Goal: Transaction & Acquisition: Subscribe to service/newsletter

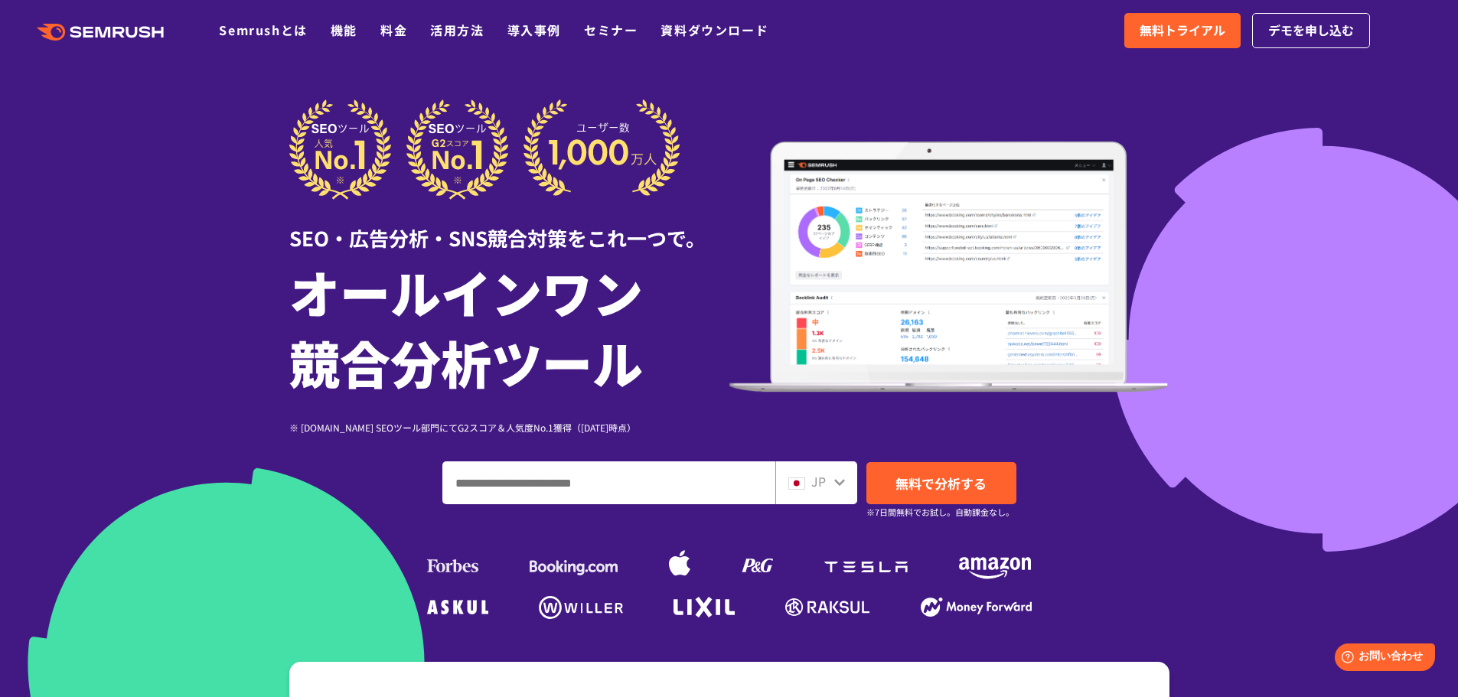
click at [480, 486] on input "ドメイン、キーワードまたはURLを入力してください" at bounding box center [608, 482] width 331 height 41
click at [1339, 31] on span "デモを申し込む" at bounding box center [1311, 31] width 86 height 20
click at [119, 33] on icon at bounding box center [120, 32] width 11 height 11
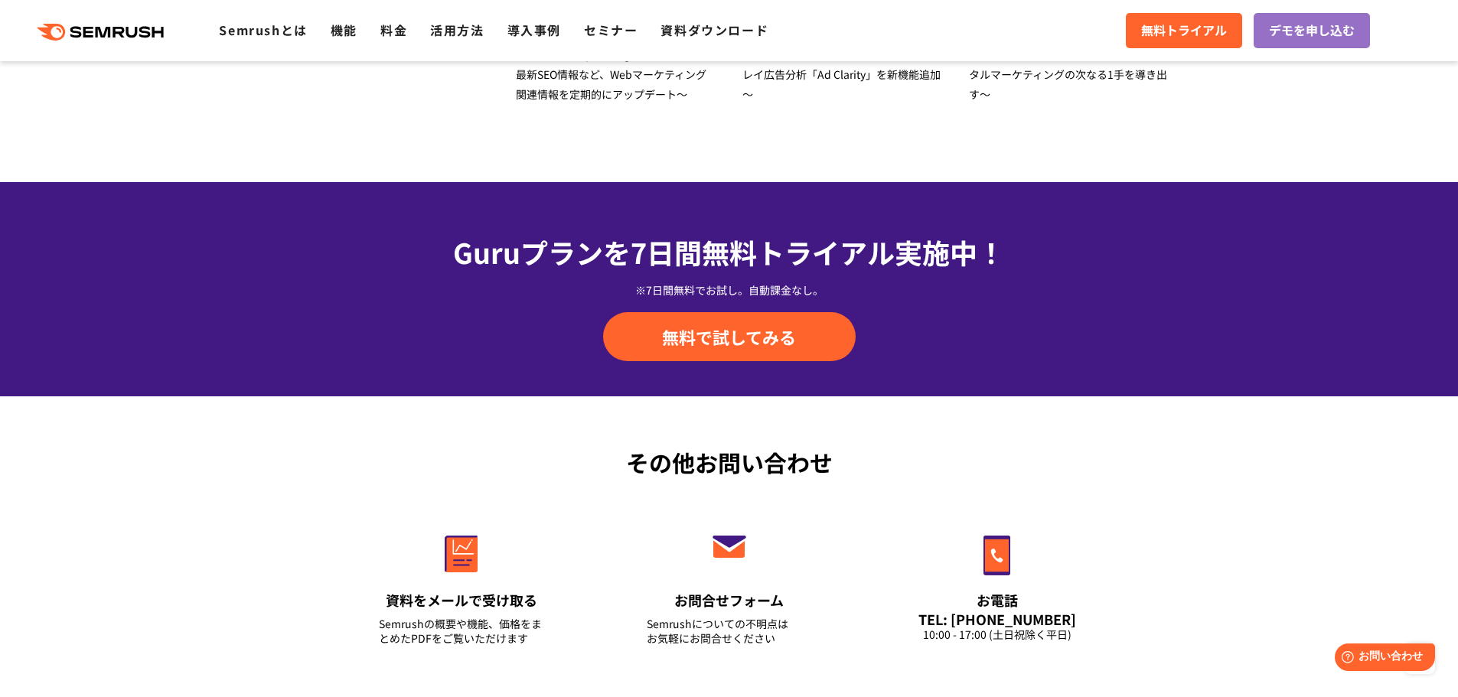
scroll to position [5051, 0]
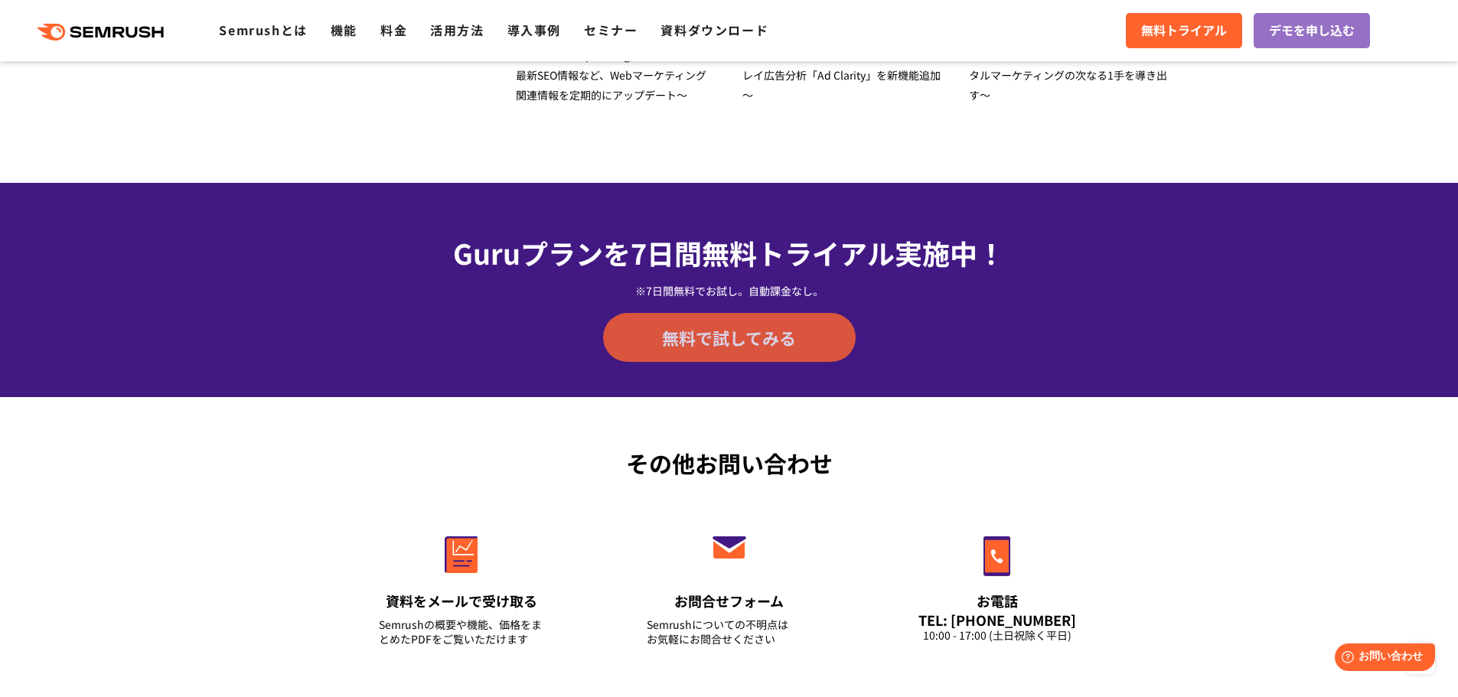
click at [783, 338] on span "無料で試してみる" at bounding box center [729, 337] width 134 height 23
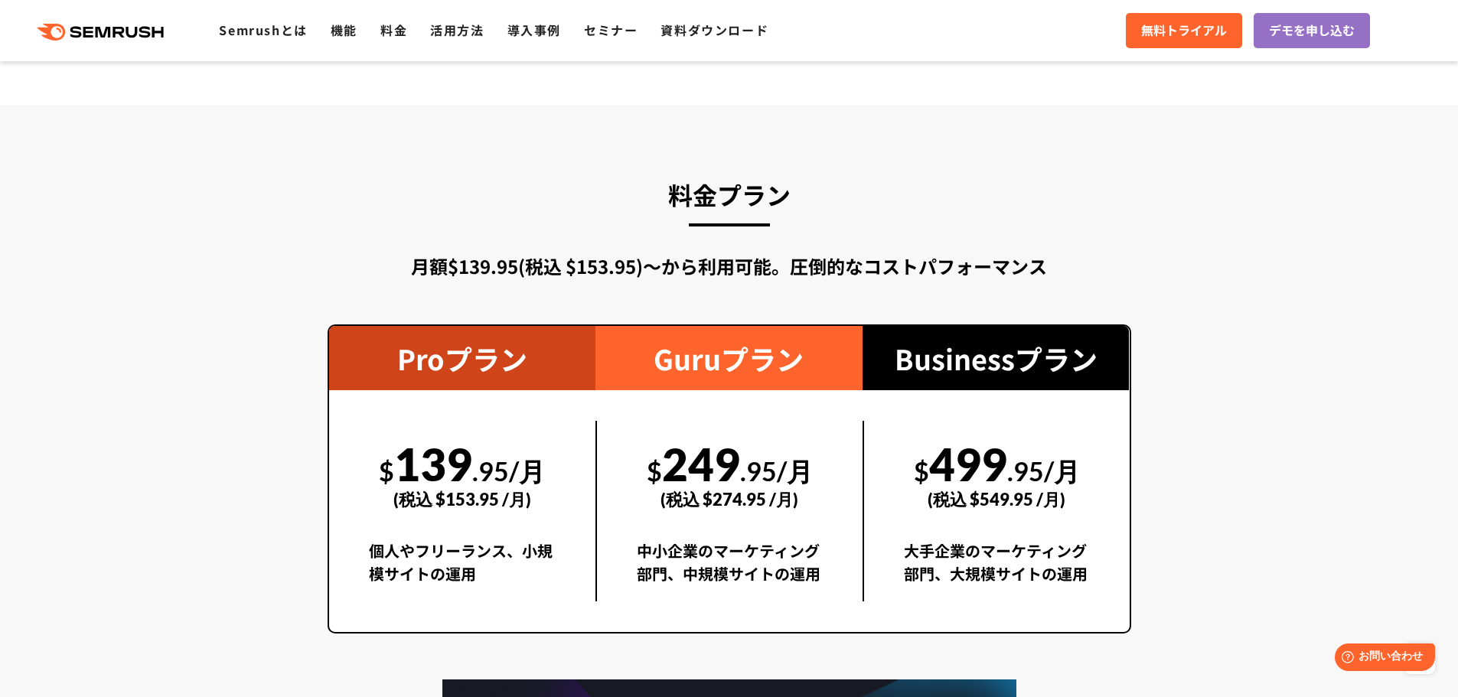
scroll to position [2601, 0]
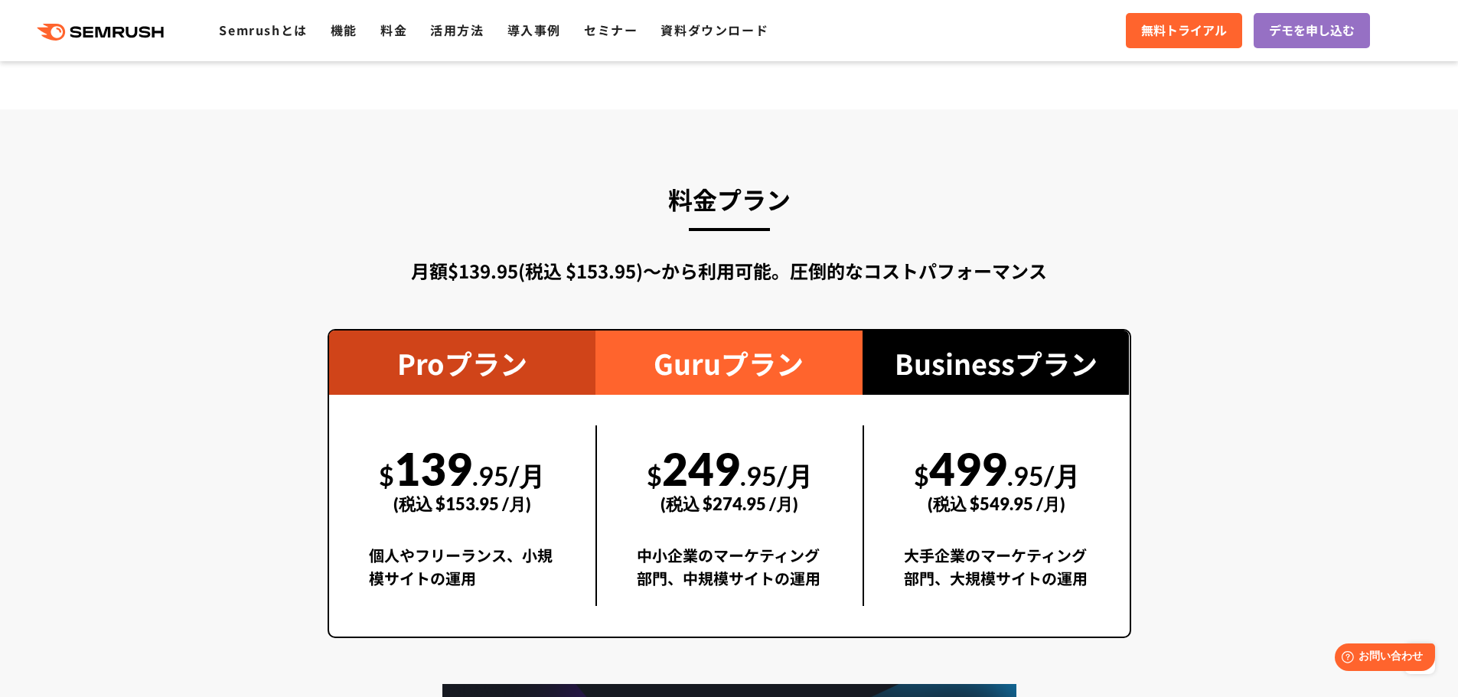
click at [726, 380] on div "Guruプラン" at bounding box center [729, 363] width 267 height 64
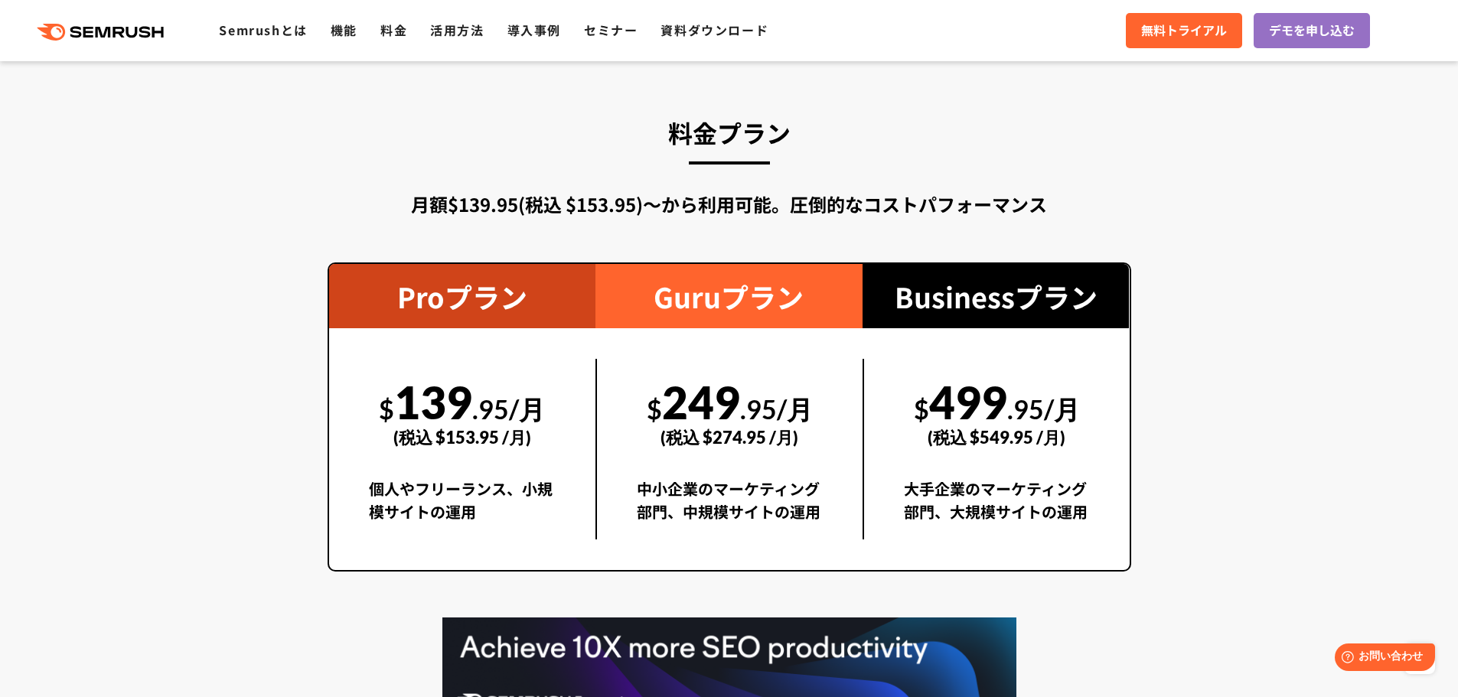
scroll to position [2754, 0]
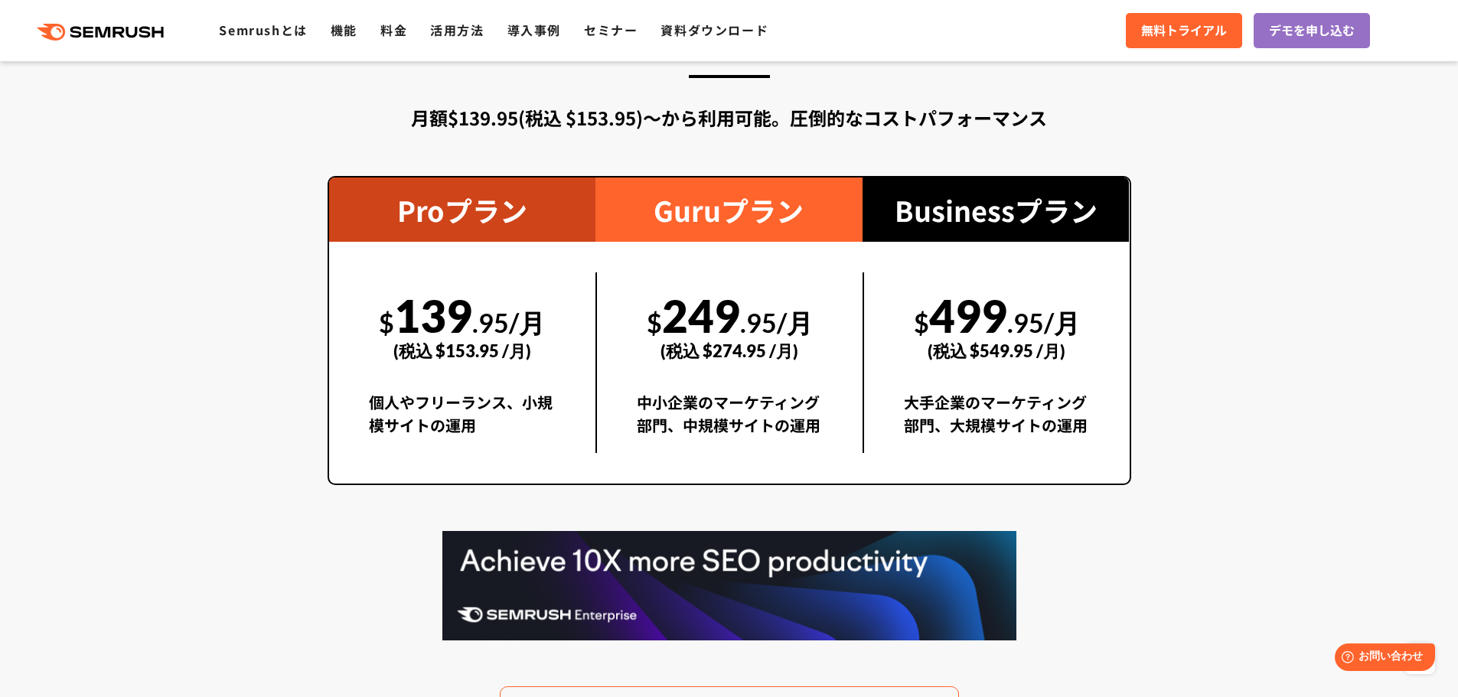
click at [715, 430] on div "中小企業のマーケティング部門、中規模サイトの運用" at bounding box center [730, 422] width 186 height 62
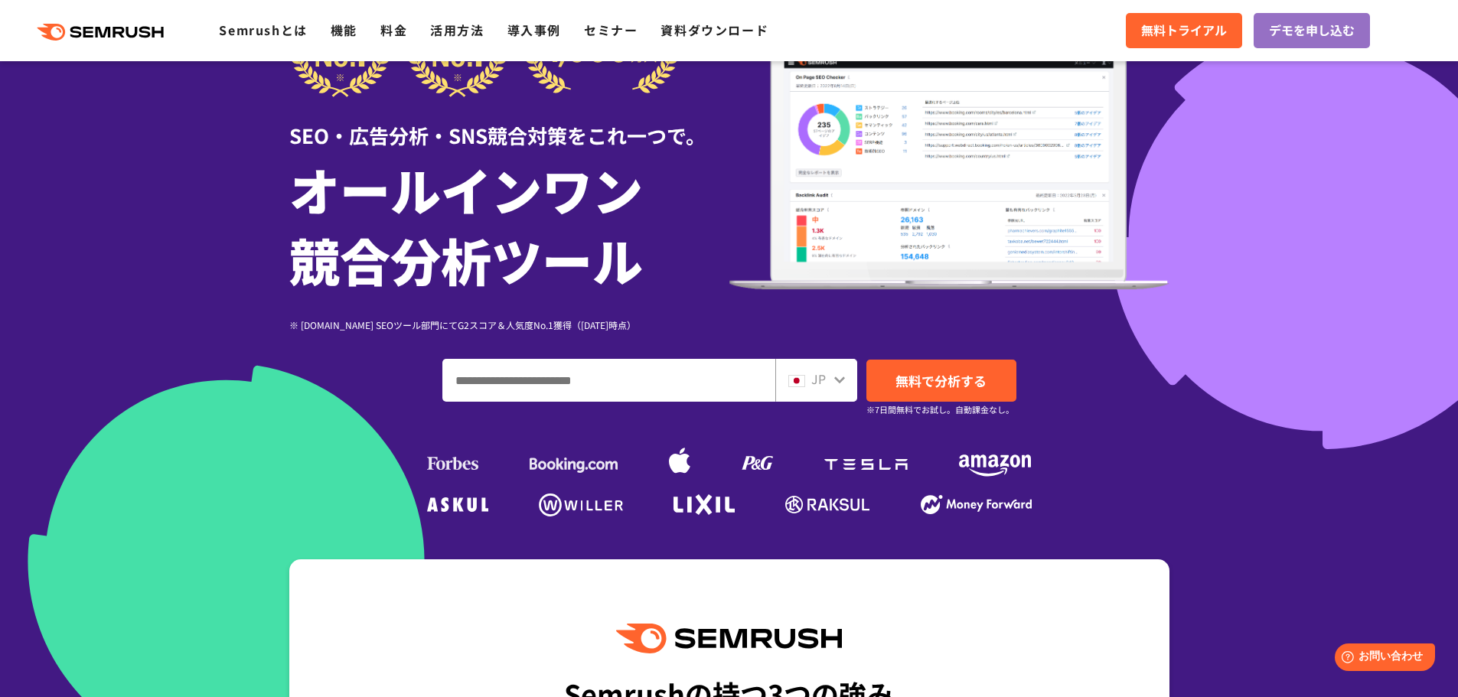
scroll to position [75, 0]
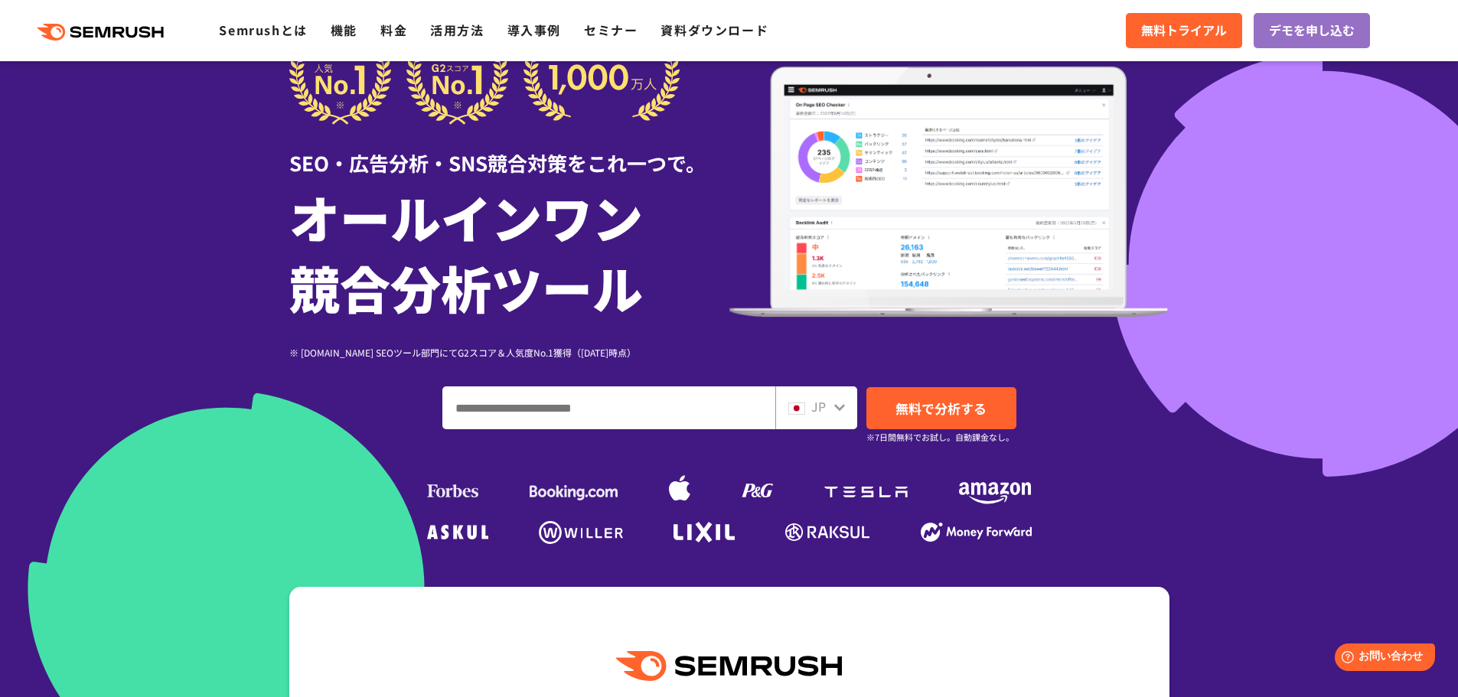
click at [98, 39] on icon ".cls {fill: #FF642D;}" at bounding box center [101, 32] width 173 height 17
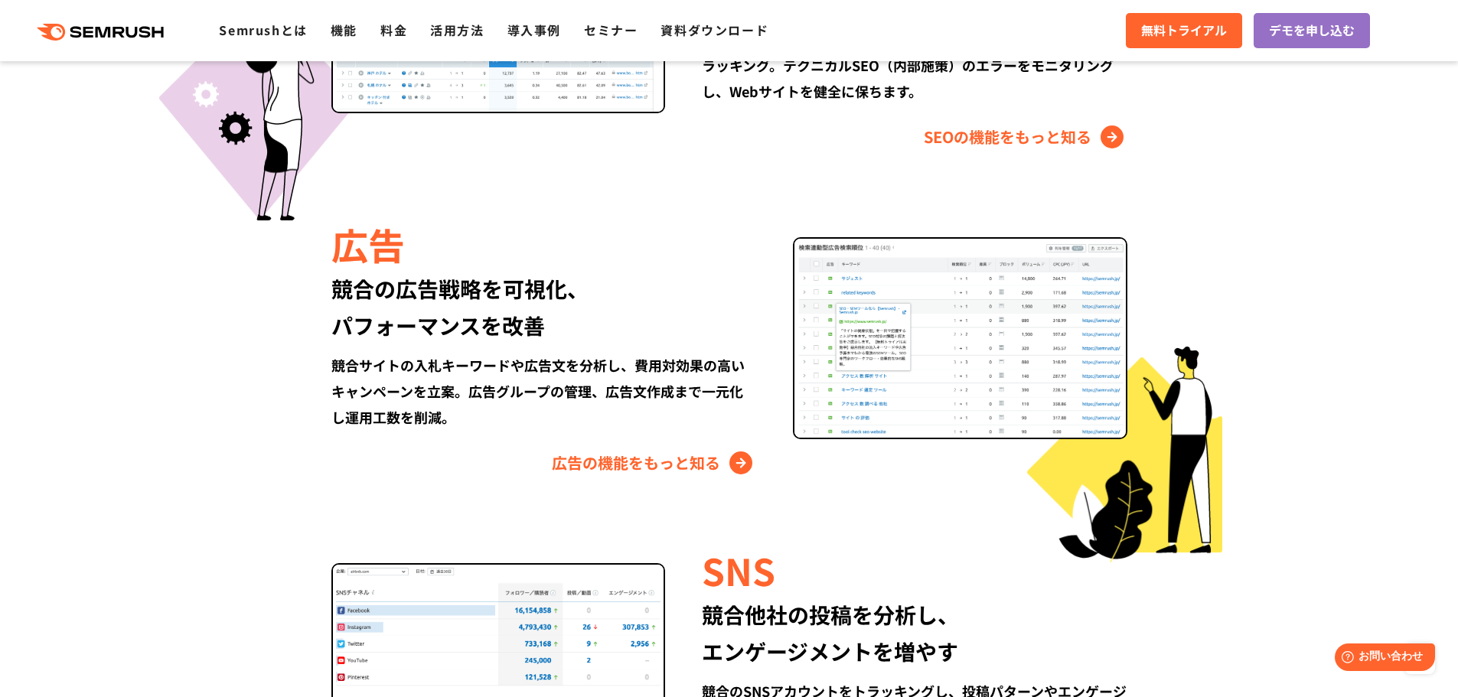
scroll to position [1837, 0]
